Goal: Task Accomplishment & Management: Manage account settings

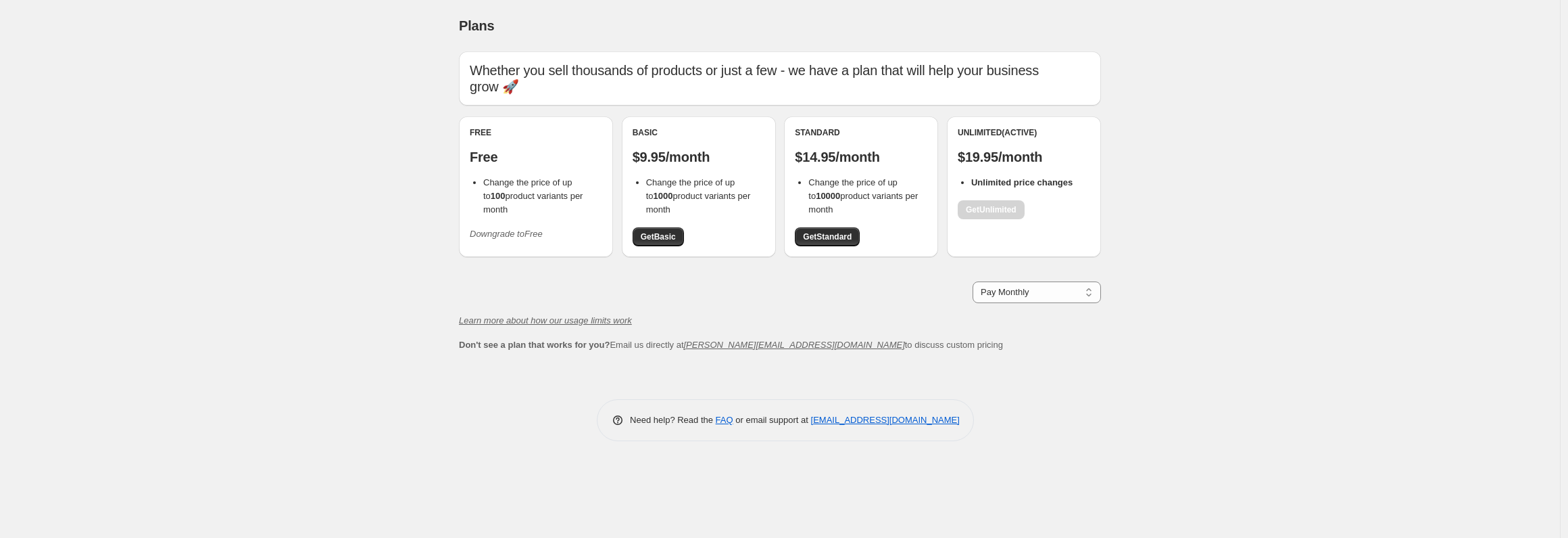
click at [557, 198] on li "Change the price of up to 100 product variants per month" at bounding box center [543, 196] width 119 height 41
click at [517, 229] on icon "Downgrade to Free" at bounding box center [506, 233] width 73 height 10
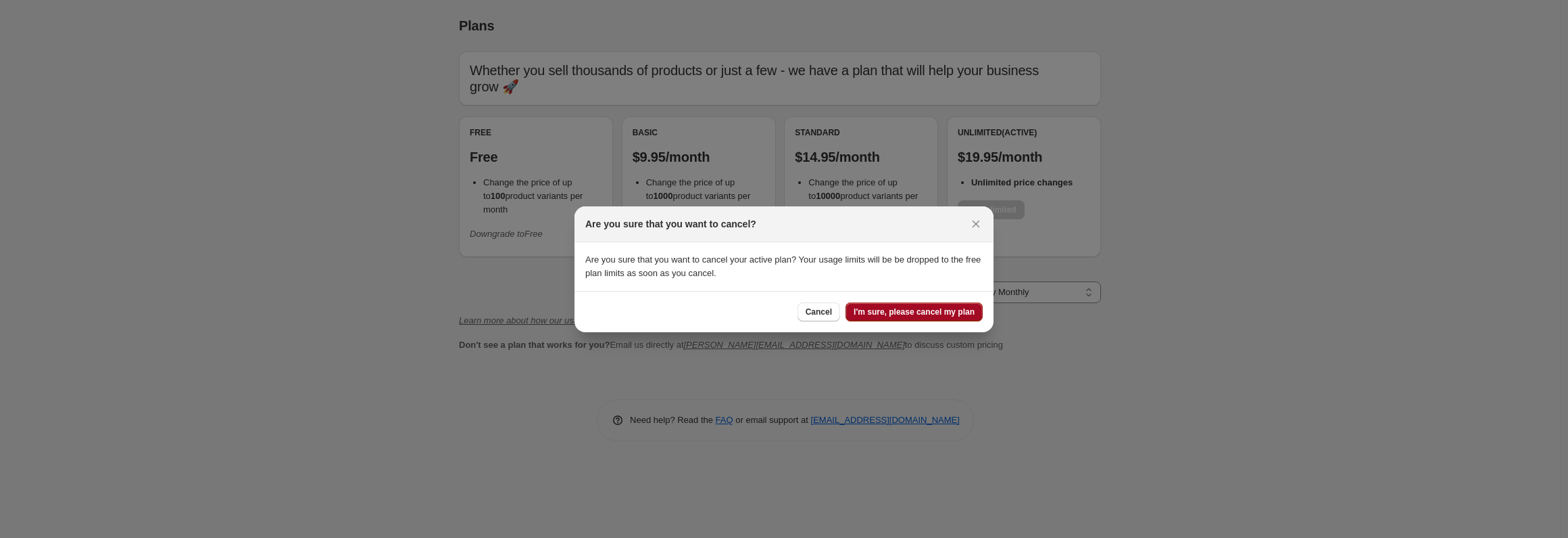
click at [913, 313] on span "I'm sure, please cancel my plan" at bounding box center [914, 311] width 121 height 11
